Goal: Contribute content

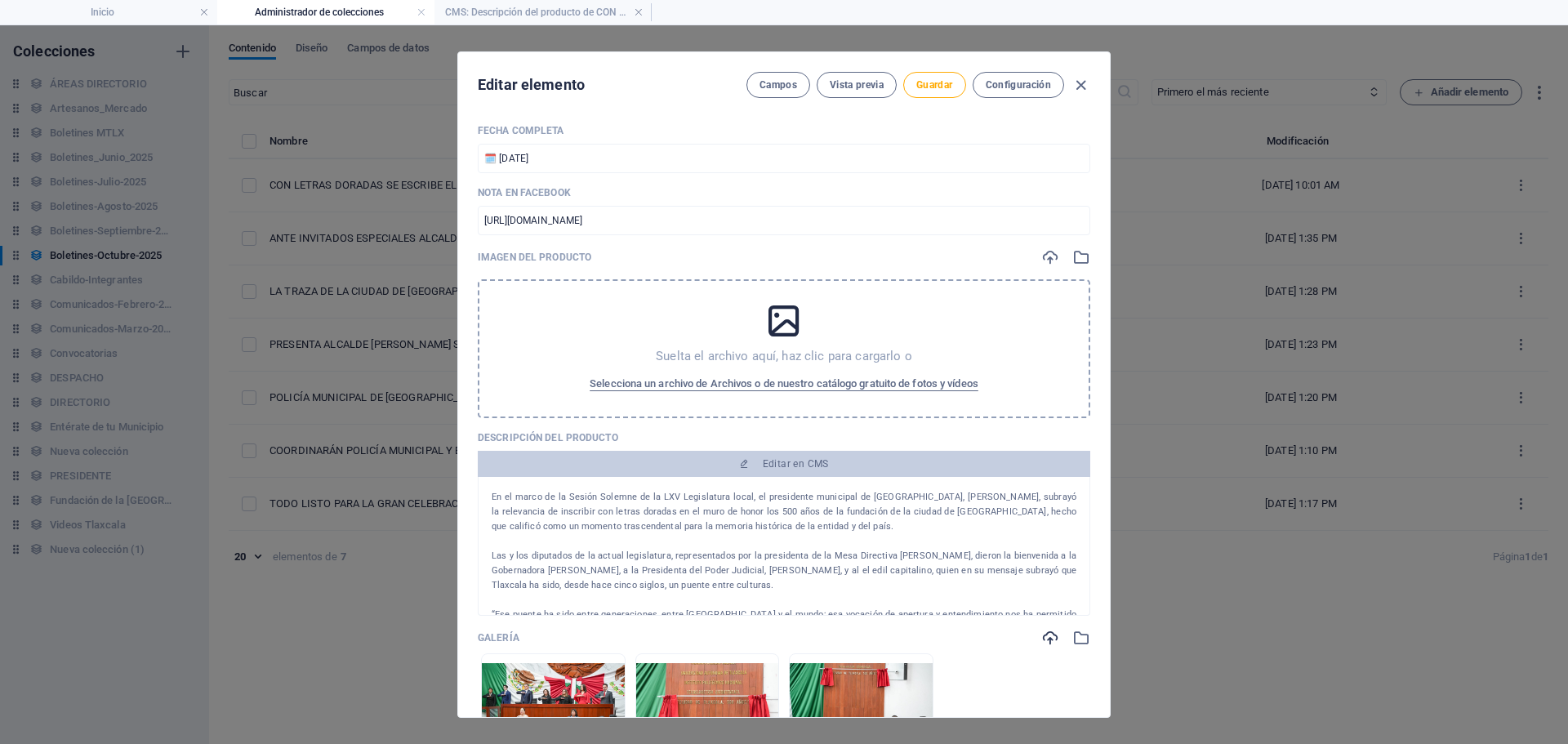
scroll to position [245, 0]
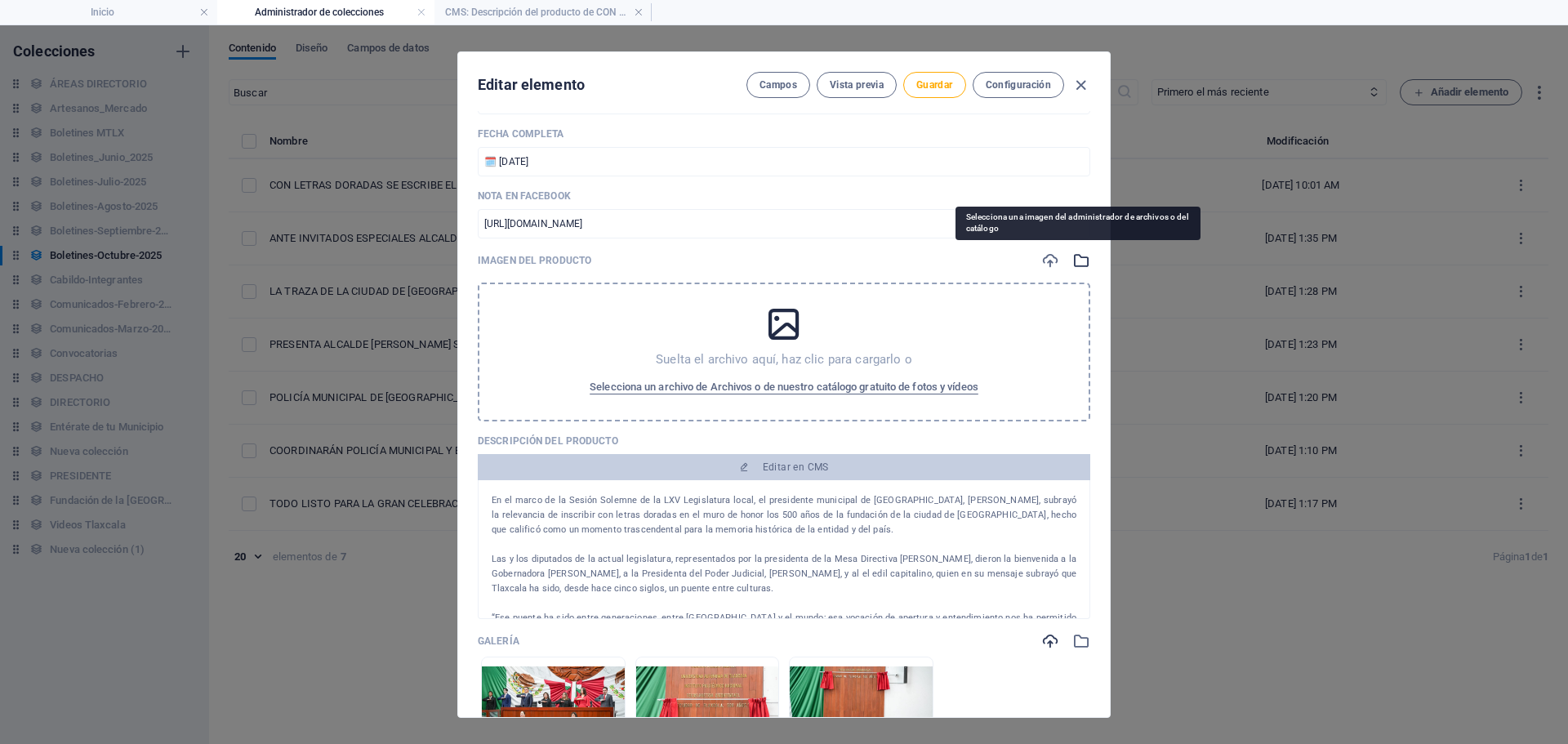
click at [1072, 259] on icon "button" at bounding box center [1081, 260] width 18 height 18
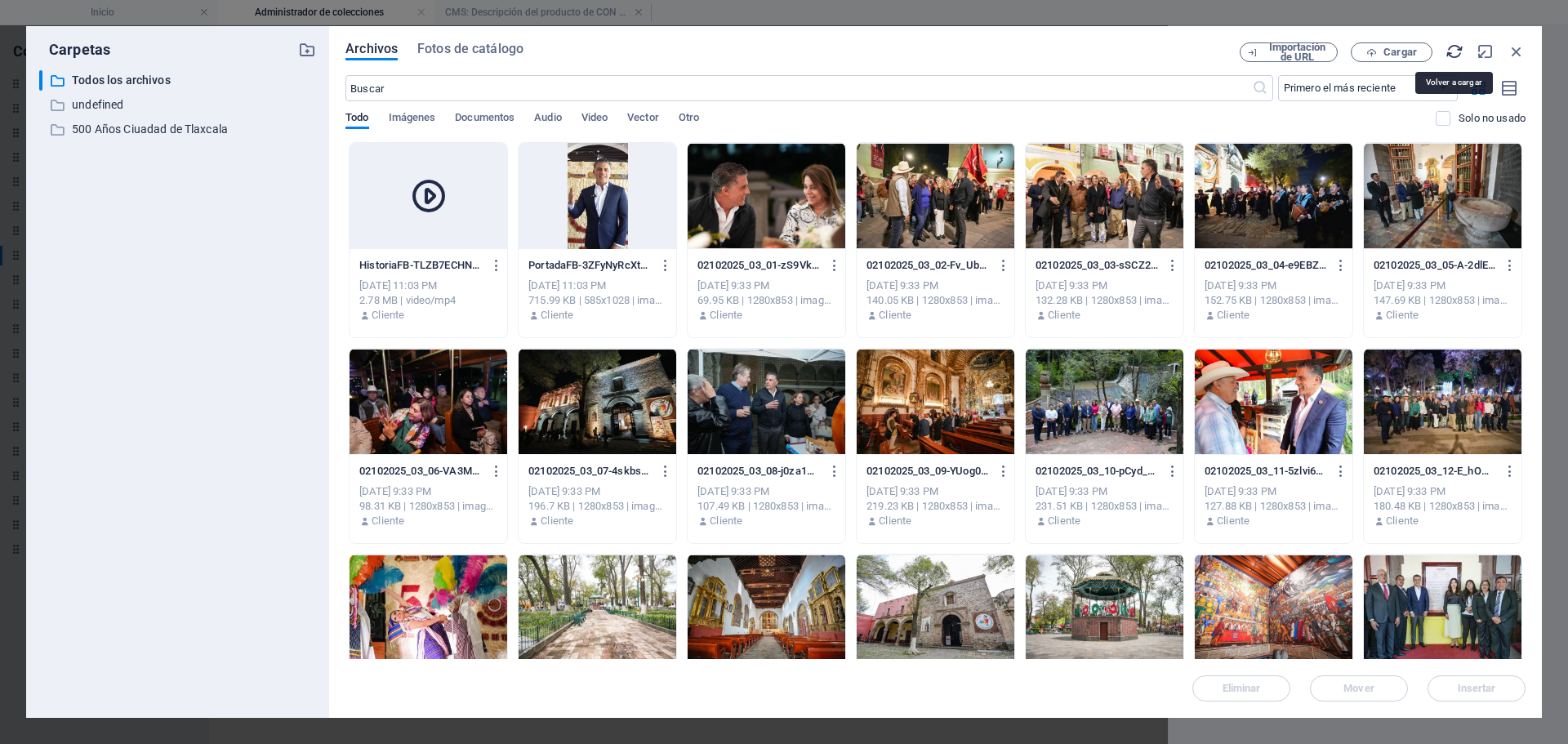
click at [1452, 50] on icon "button" at bounding box center [1454, 51] width 18 height 18
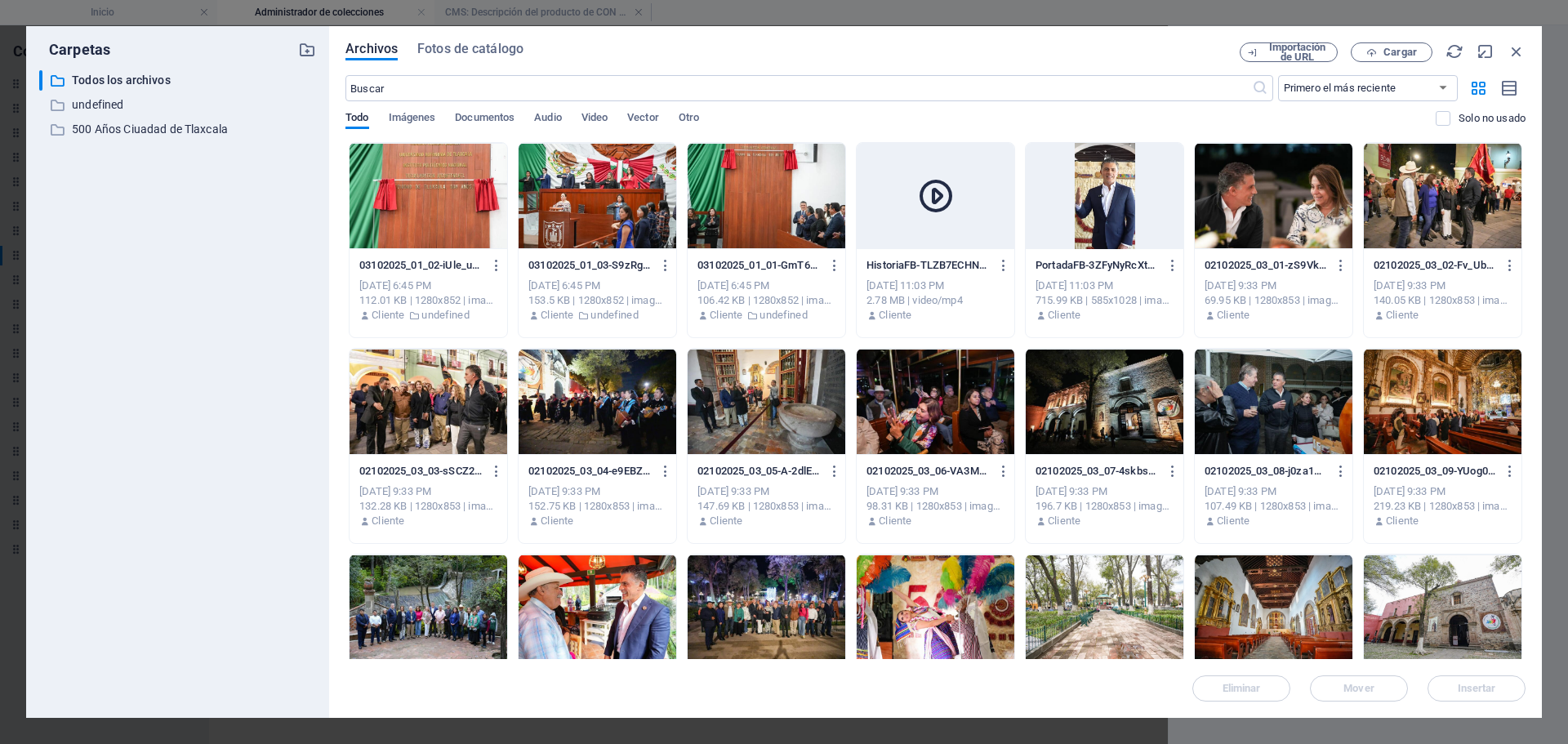
click at [782, 223] on div at bounding box center [766, 197] width 158 height 106
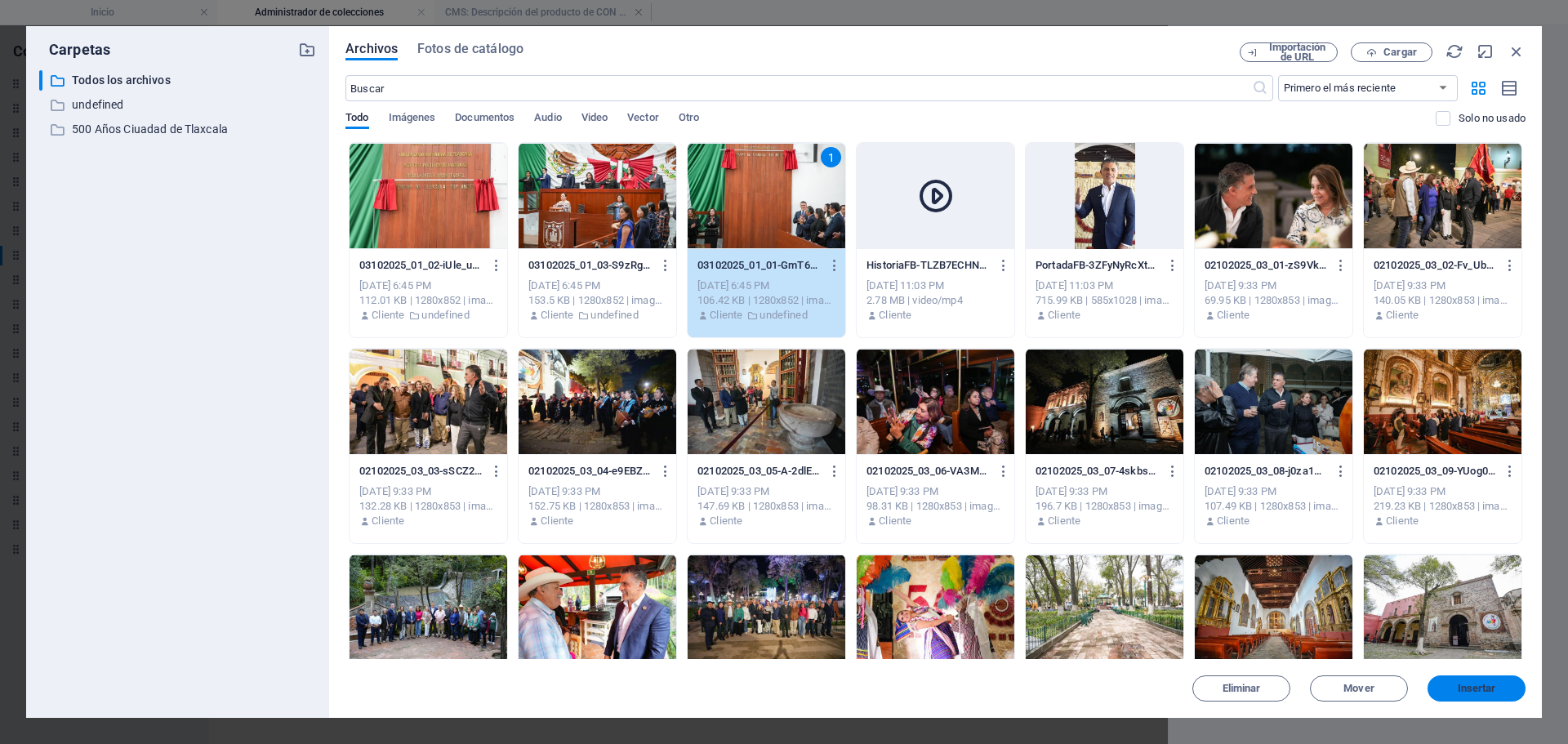
click at [1492, 688] on span "Insertar" at bounding box center [1477, 687] width 39 height 9
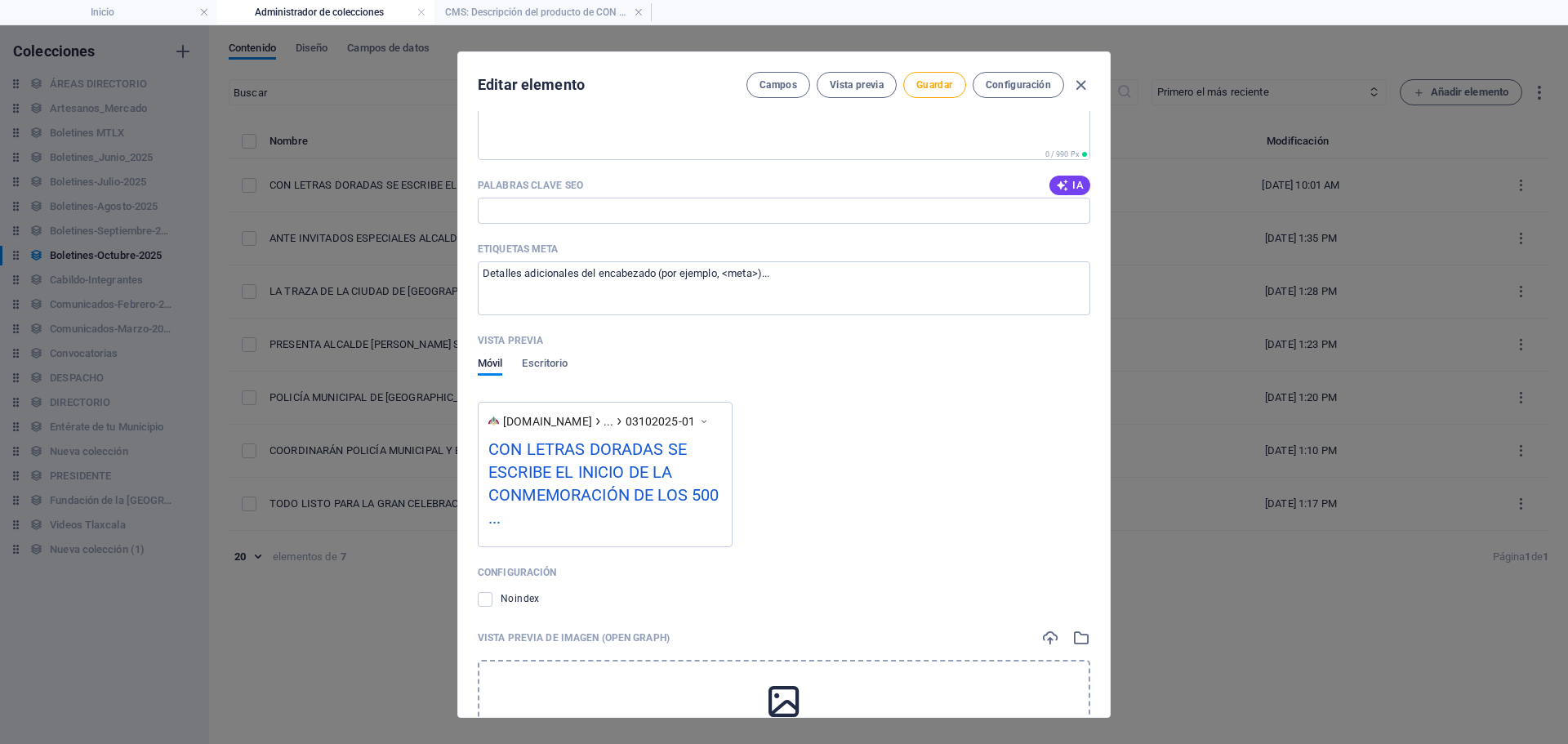
scroll to position [1307, 0]
click at [939, 85] on span "Guardar" at bounding box center [935, 84] width 36 height 13
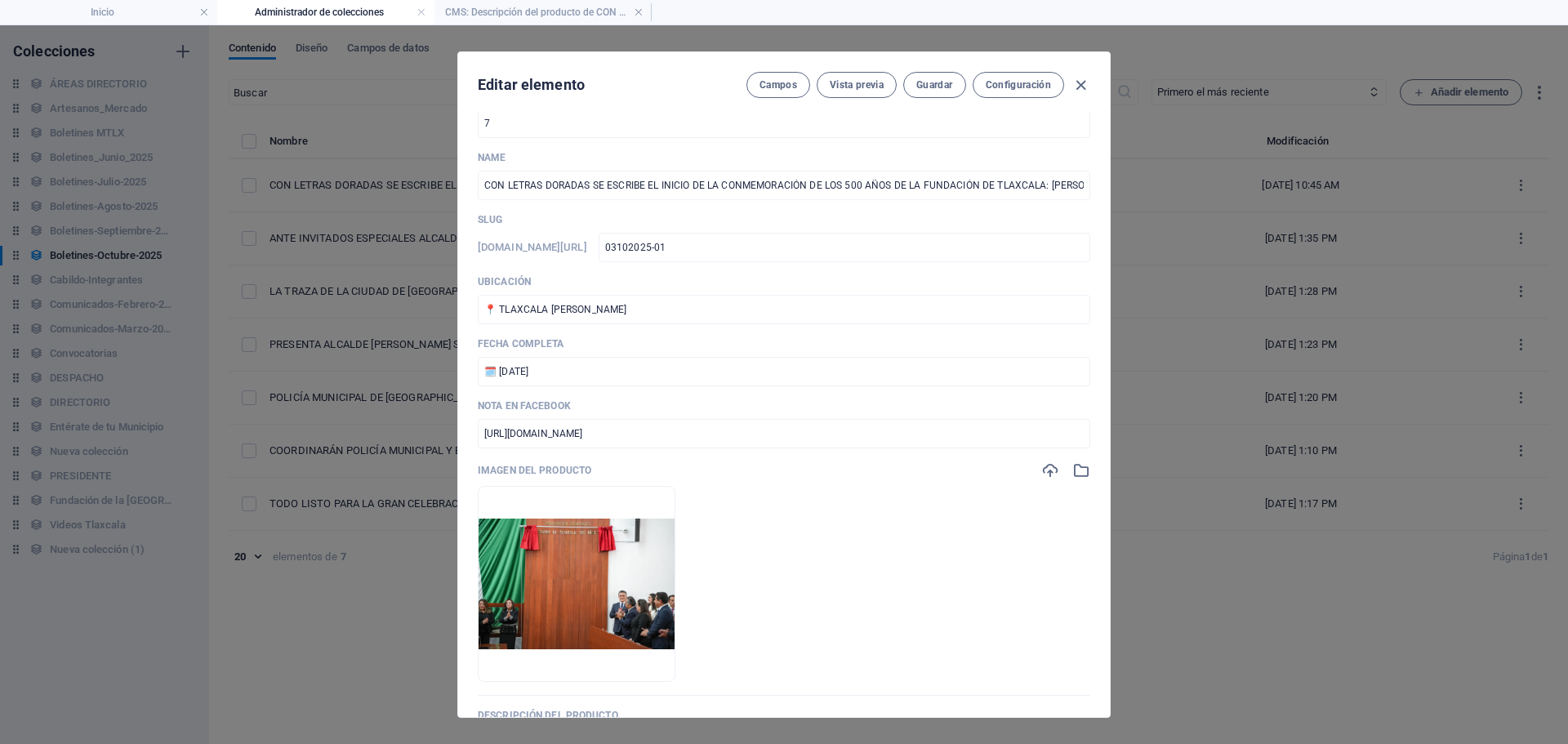
scroll to position [0, 0]
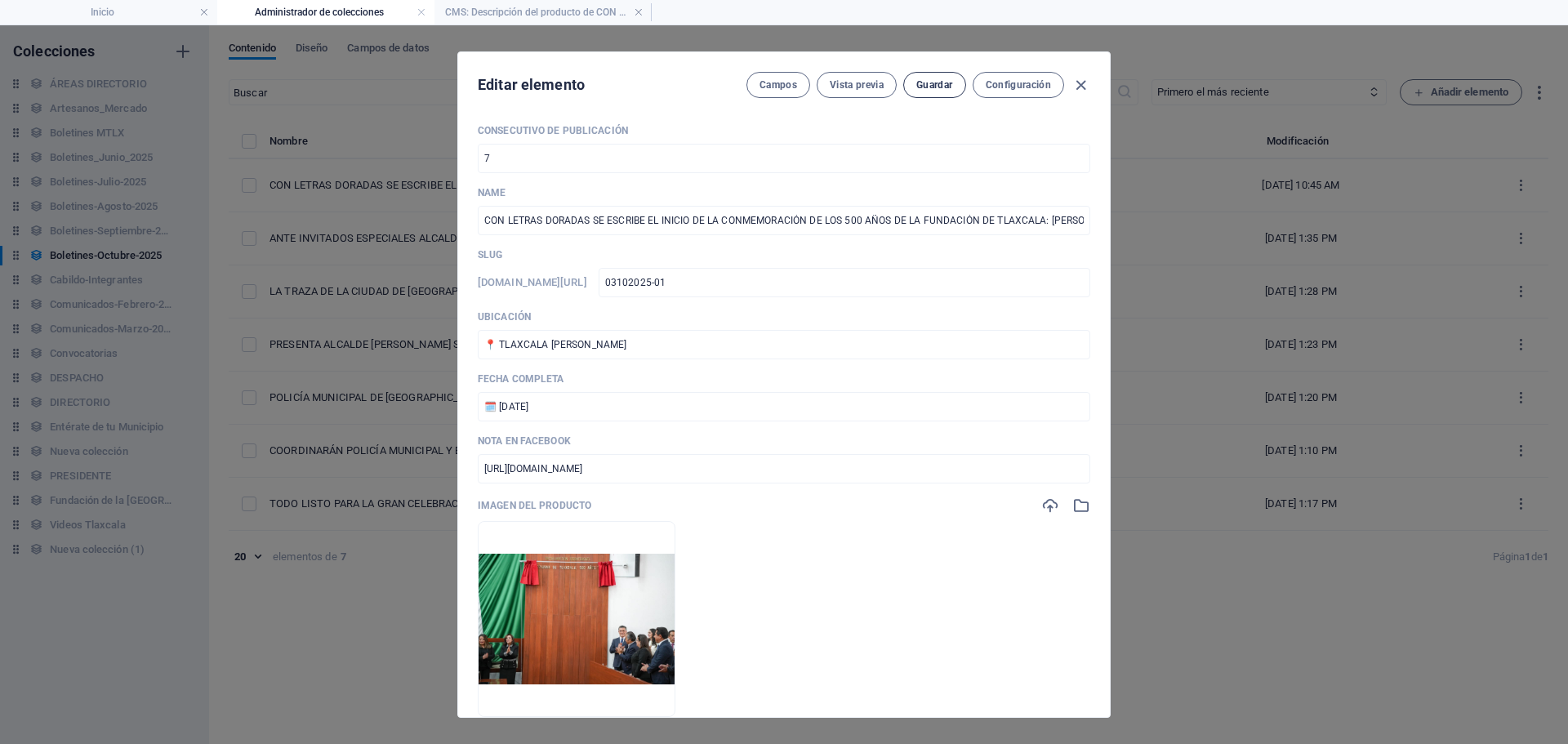
click at [950, 82] on span "Guardar" at bounding box center [935, 84] width 36 height 13
click at [1076, 88] on icon "button" at bounding box center [1081, 85] width 19 height 19
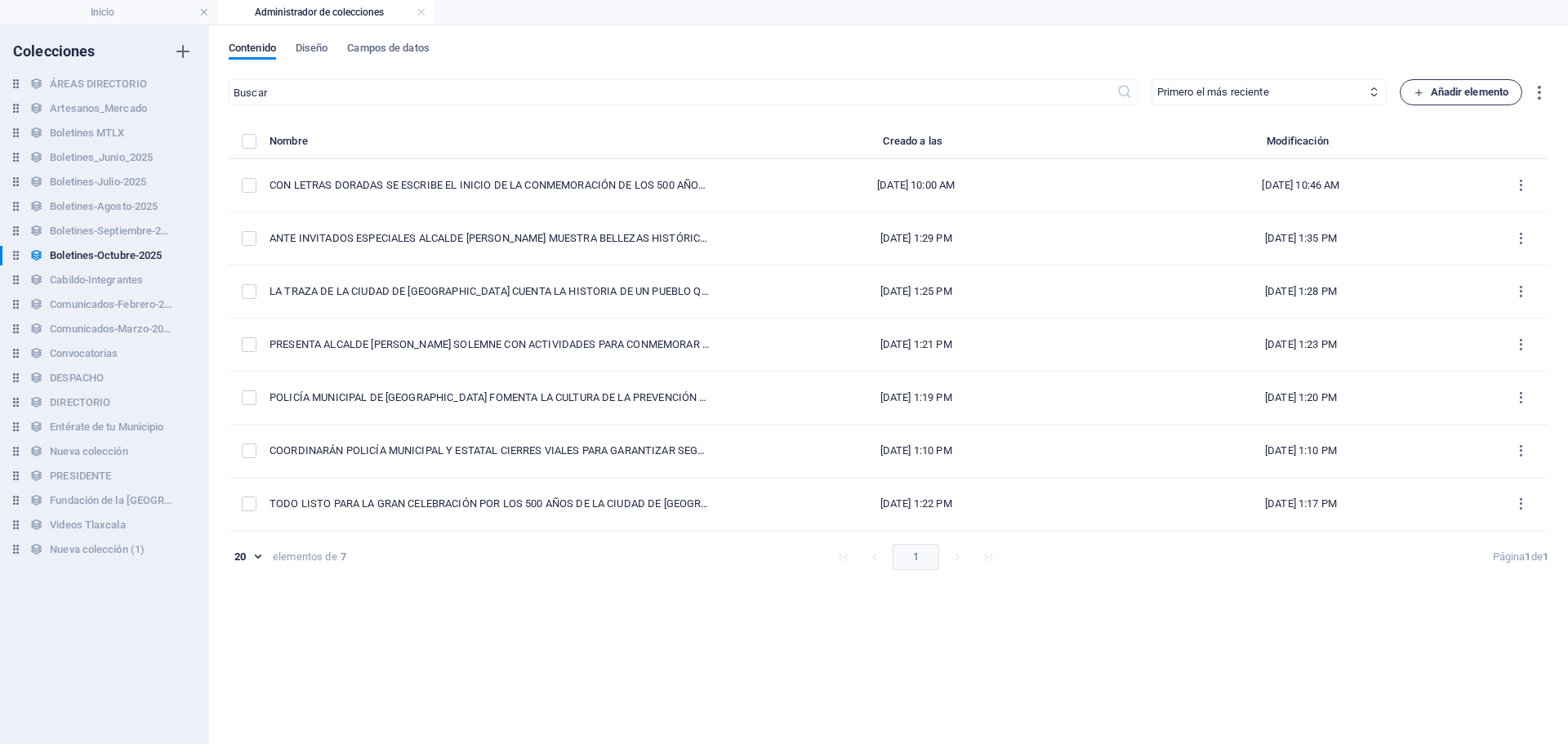
click at [1454, 98] on span "Añadir elemento" at bounding box center [1461, 92] width 95 height 20
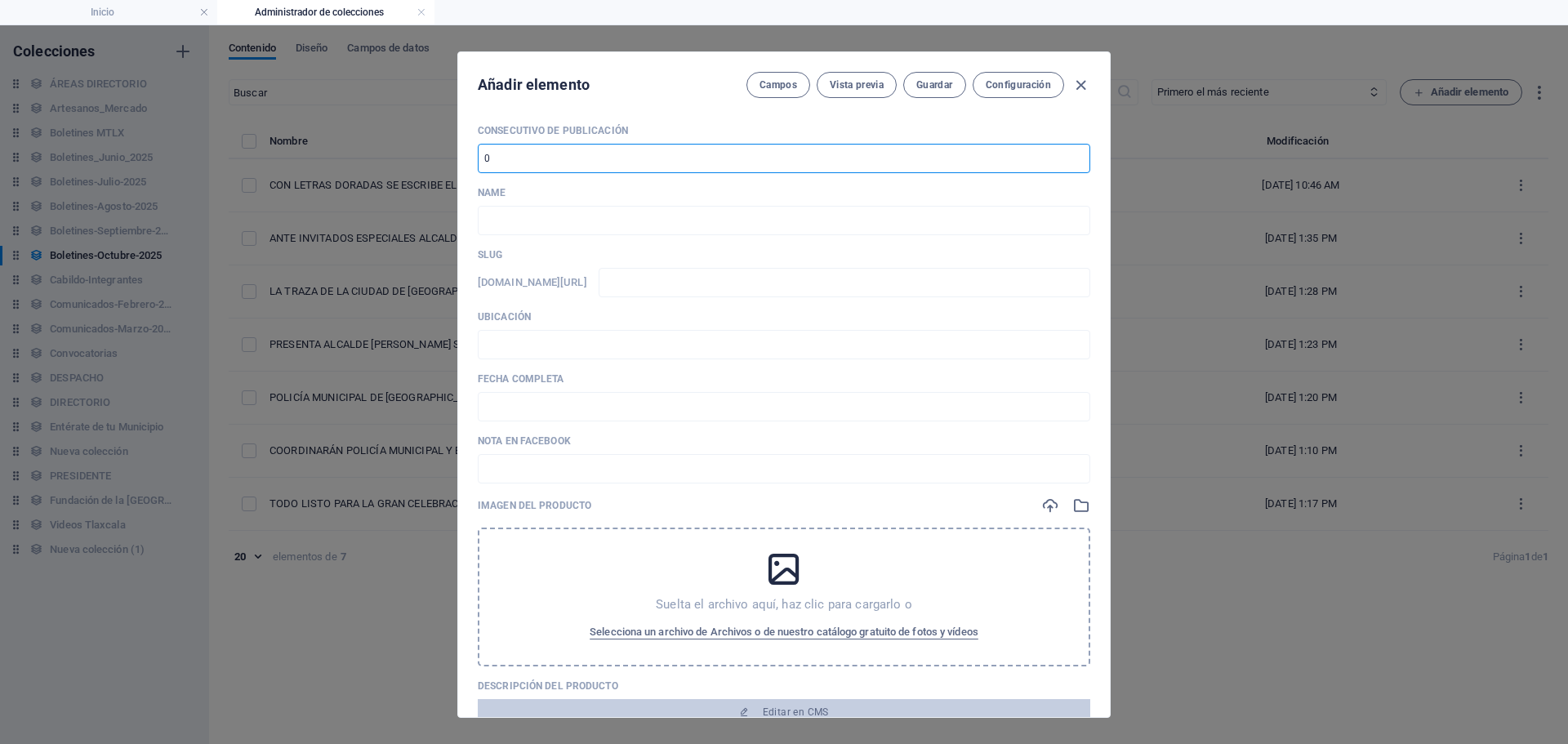
click at [585, 156] on input "number" at bounding box center [784, 158] width 613 height 29
type input "8"
click at [600, 224] on input "text" at bounding box center [784, 221] width 613 height 29
